Goal: Check status: Check status

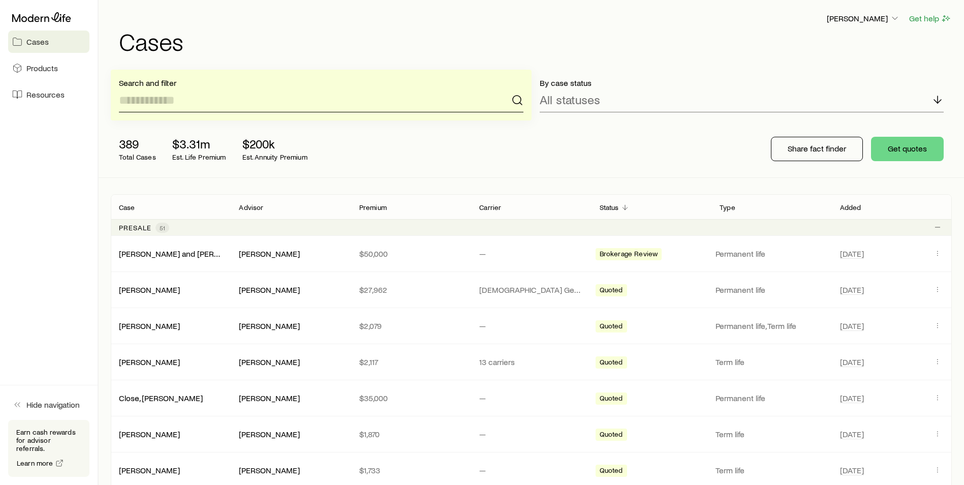
click at [199, 105] on input at bounding box center [321, 100] width 404 height 24
type input "*"
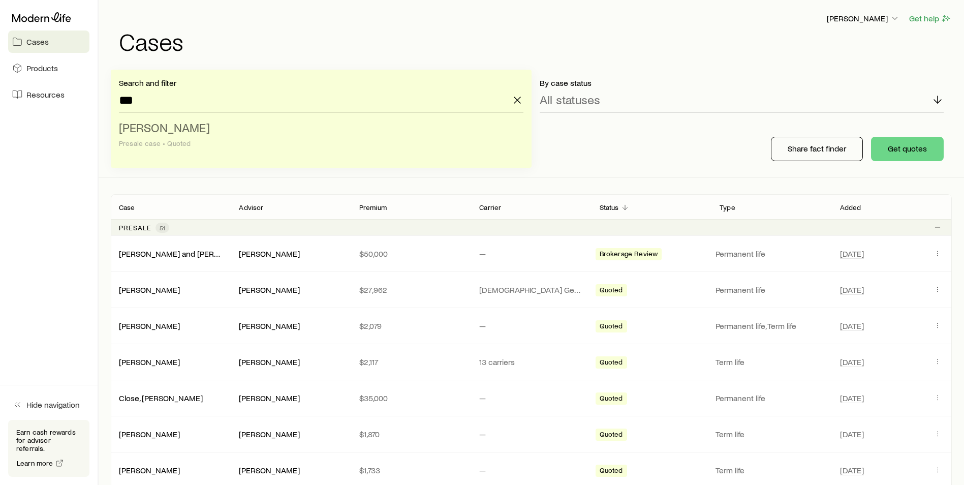
click at [184, 128] on span "[PERSON_NAME]" at bounding box center [164, 127] width 91 height 15
type input "**********"
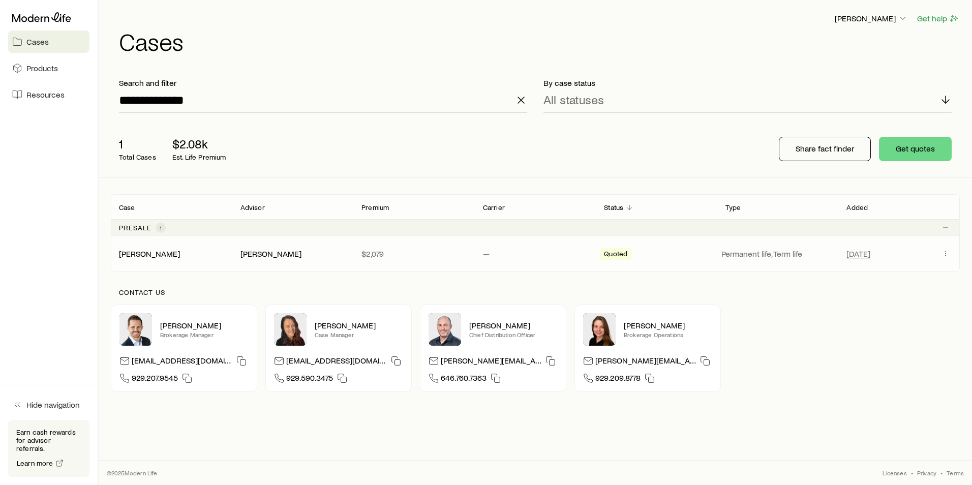
click at [152, 262] on div "[PERSON_NAME] [PERSON_NAME] $2,079 — Quoted Permanent life, Term life [DATE]" at bounding box center [535, 254] width 849 height 36
click at [151, 255] on link "[PERSON_NAME]" at bounding box center [149, 253] width 61 height 10
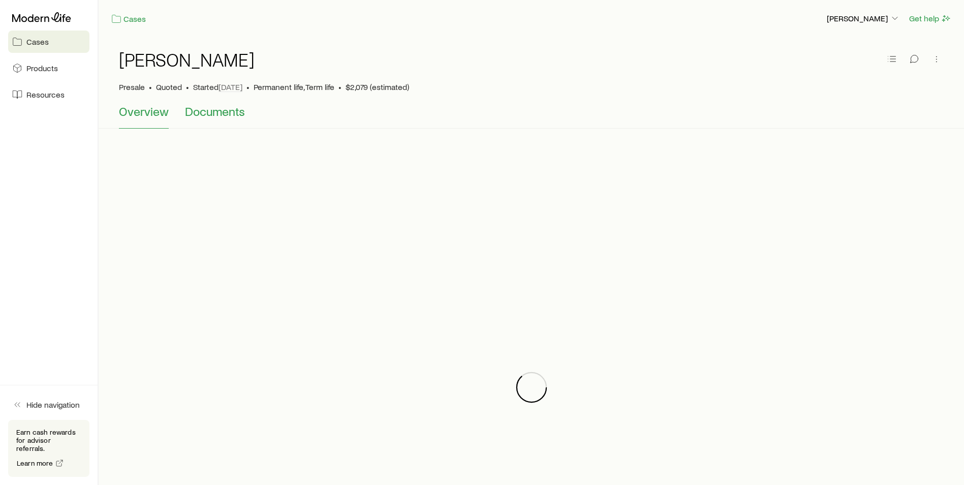
click at [210, 117] on span "Documents" at bounding box center [215, 111] width 60 height 14
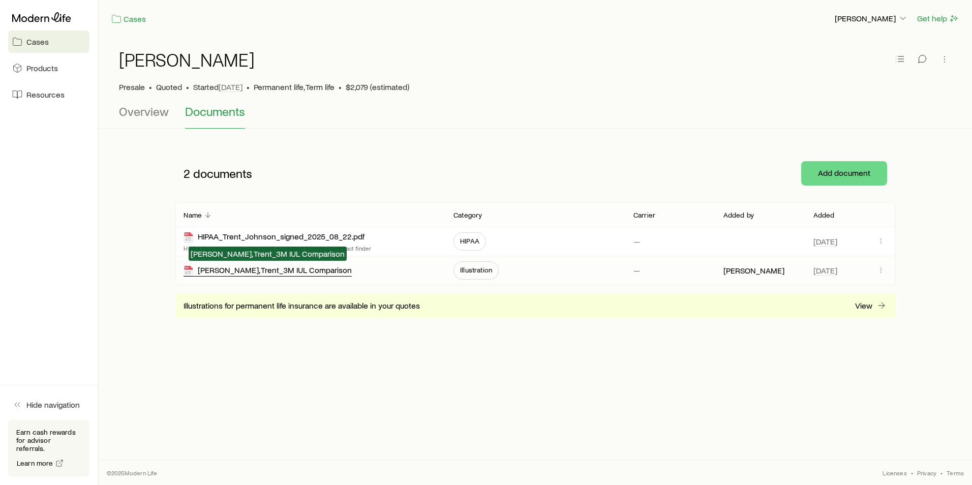
click at [277, 272] on div "[PERSON_NAME], Trent_3M IUL Comparison" at bounding box center [267, 271] width 168 height 12
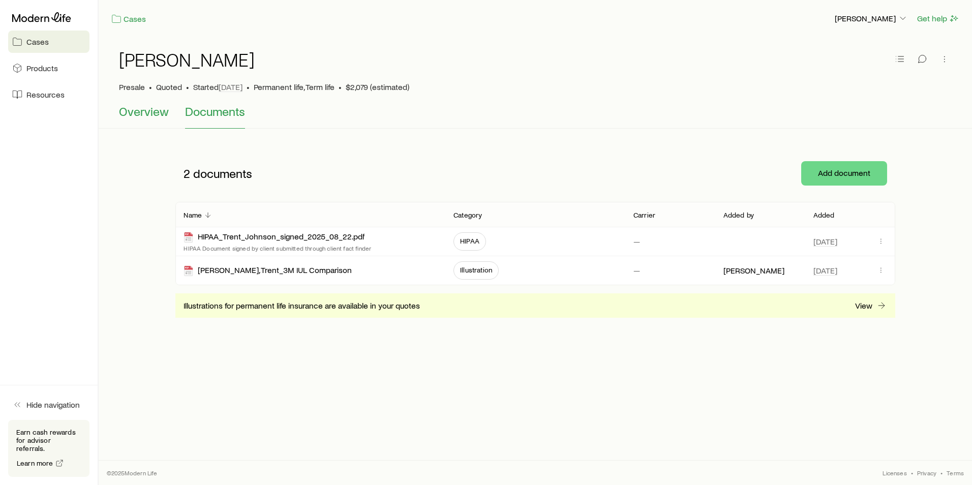
click at [155, 105] on span "Overview" at bounding box center [144, 111] width 50 height 14
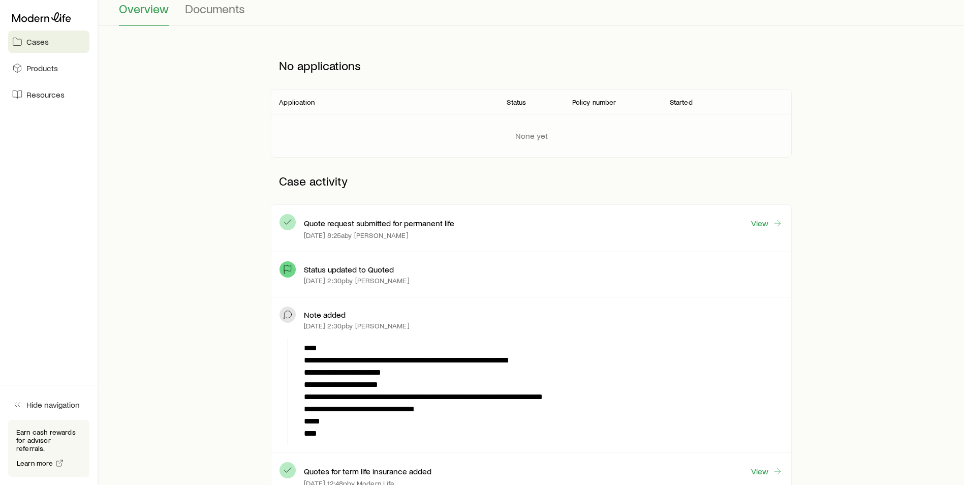
scroll to position [102, 0]
click at [755, 224] on link "View" at bounding box center [767, 225] width 33 height 12
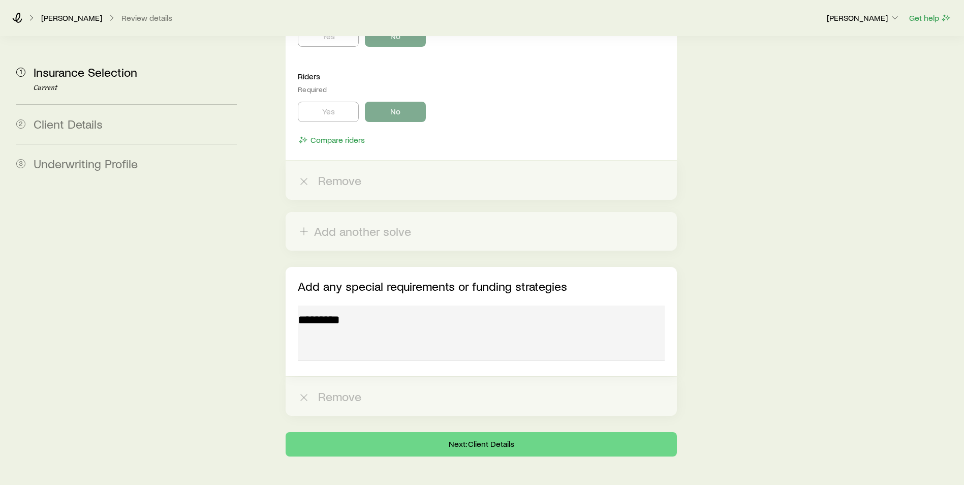
scroll to position [3275, 0]
drag, startPoint x: 434, startPoint y: 422, endPoint x: 430, endPoint y: 418, distance: 5.7
click at [433, 431] on button "Next: Client Details" at bounding box center [481, 443] width 391 height 24
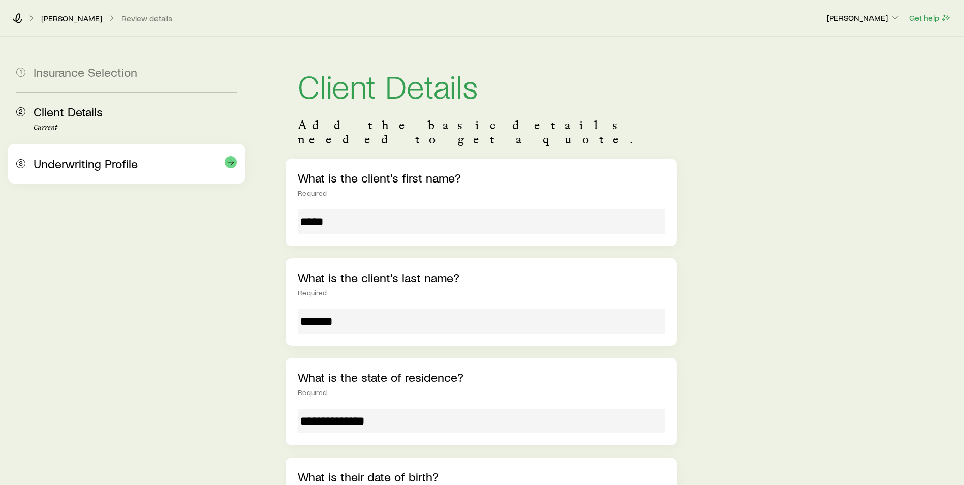
click at [101, 182] on div "3 Underwriting Profile" at bounding box center [126, 164] width 221 height 40
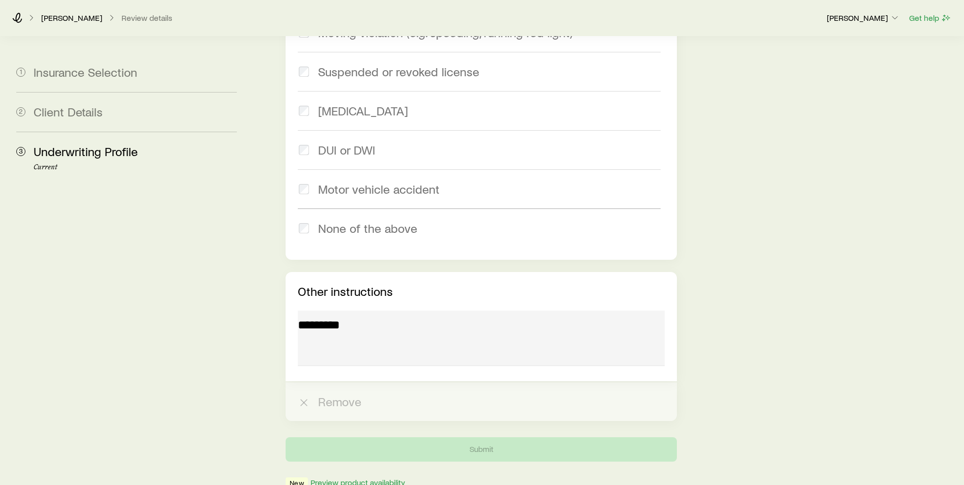
scroll to position [1733, 0]
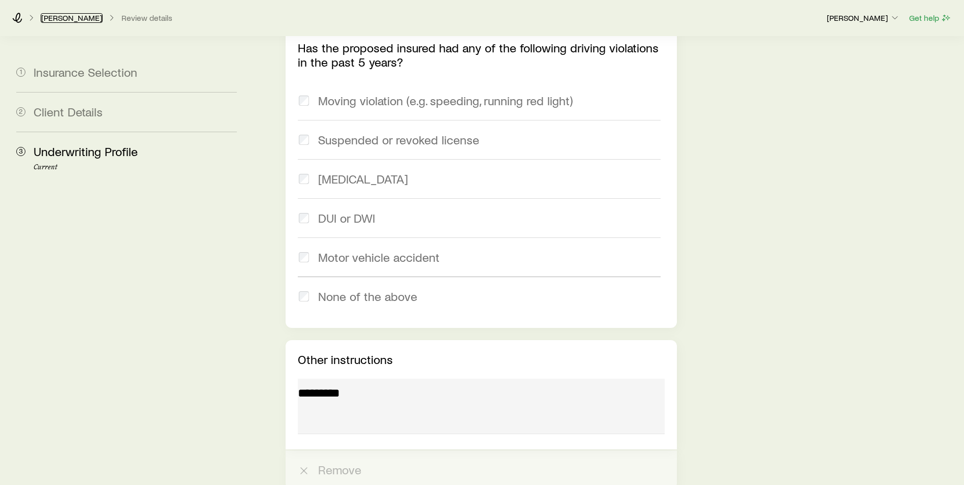
click at [48, 19] on link "[PERSON_NAME]" at bounding box center [72, 18] width 62 height 10
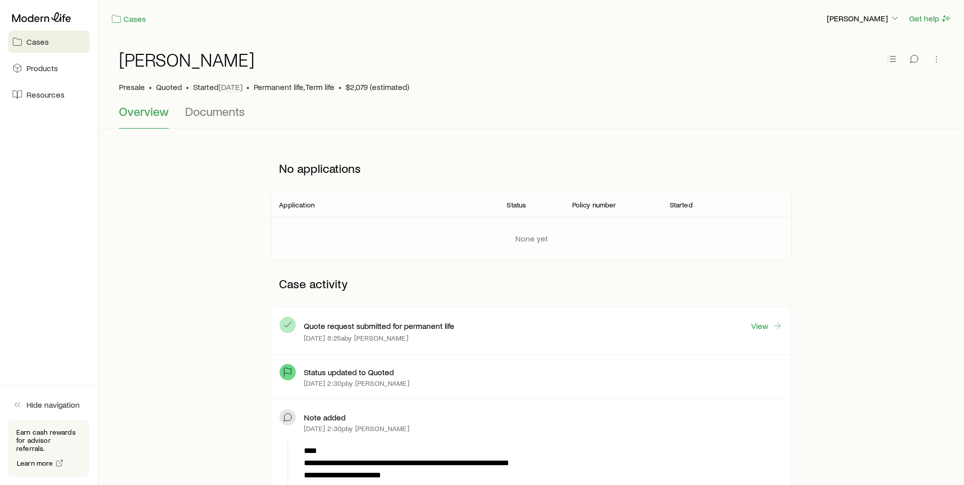
click at [381, 314] on div "Quote request submitted for permanent life View [DATE] 8:25a by [PERSON_NAME]" at bounding box center [530, 330] width 519 height 47
drag, startPoint x: 388, startPoint y: 333, endPoint x: 407, endPoint y: 334, distance: 18.8
click at [407, 334] on div "[DATE] 8:25a by [PERSON_NAME]" at bounding box center [543, 338] width 479 height 8
click at [760, 328] on link "View" at bounding box center [767, 326] width 33 height 12
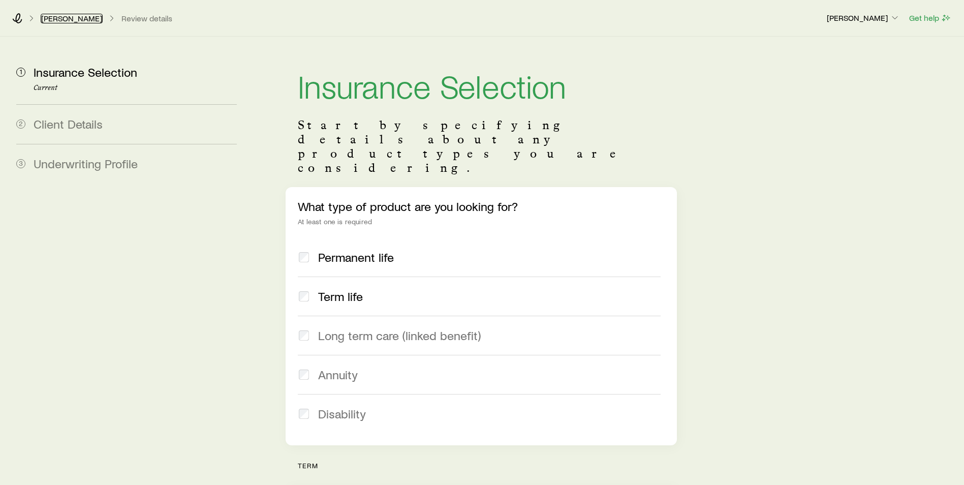
click at [51, 20] on link "[PERSON_NAME]" at bounding box center [72, 19] width 62 height 10
